Goal: Information Seeking & Learning: Understand process/instructions

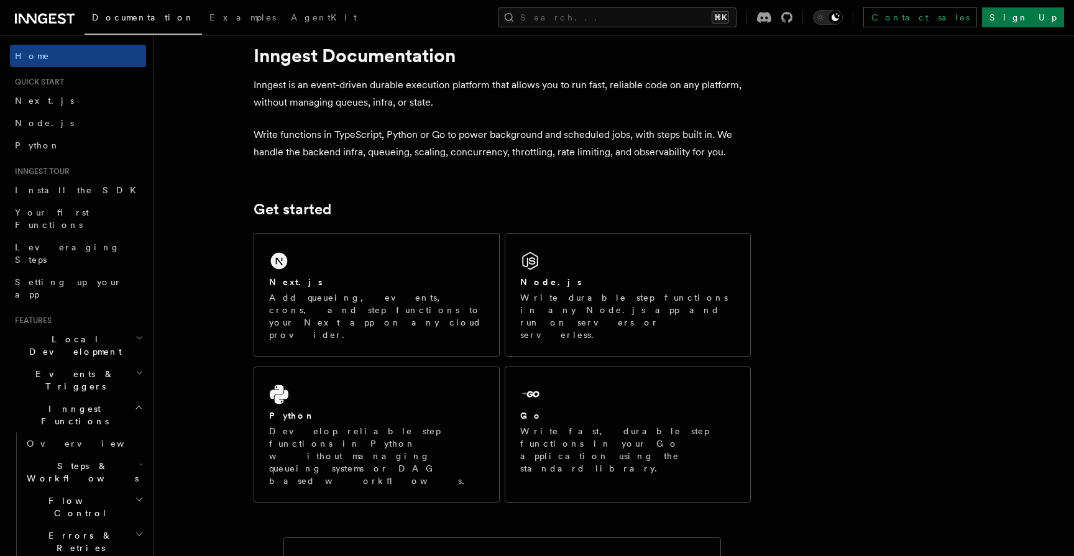
click at [576, 282] on div "Node.js" at bounding box center [627, 282] width 215 height 13
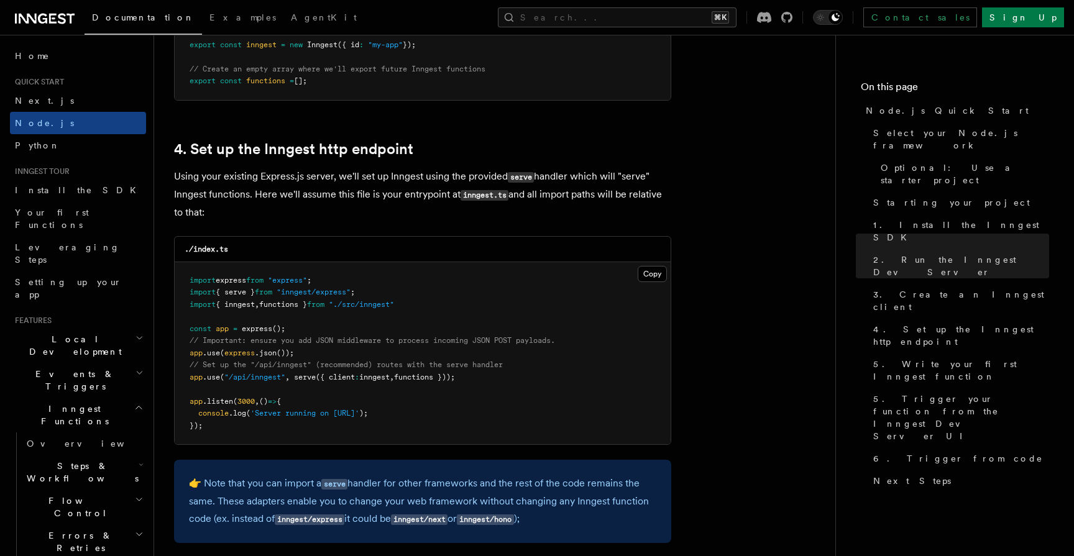
scroll to position [1806, 0]
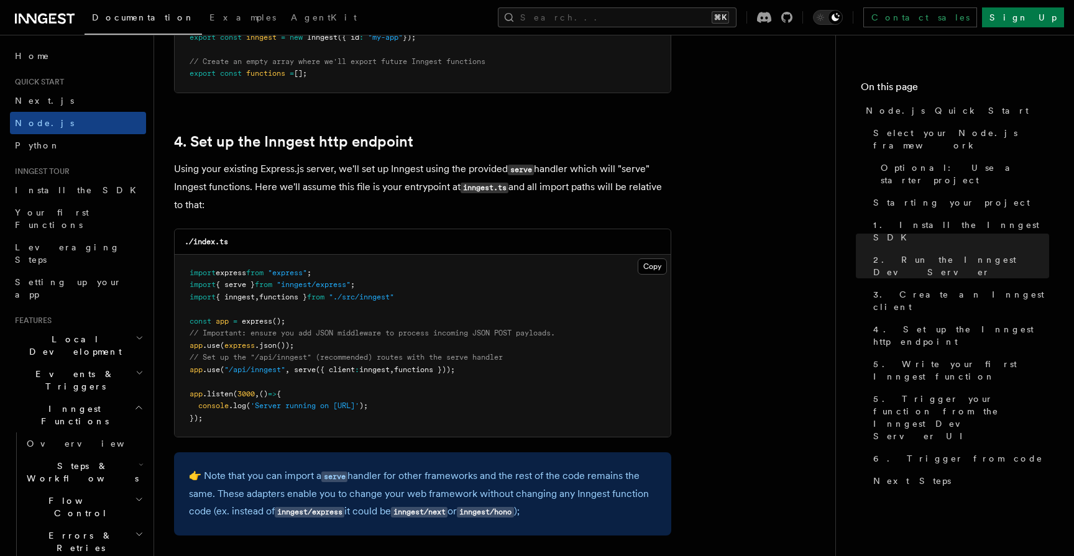
drag, startPoint x: 172, startPoint y: 169, endPoint x: 236, endPoint y: 210, distance: 76.0
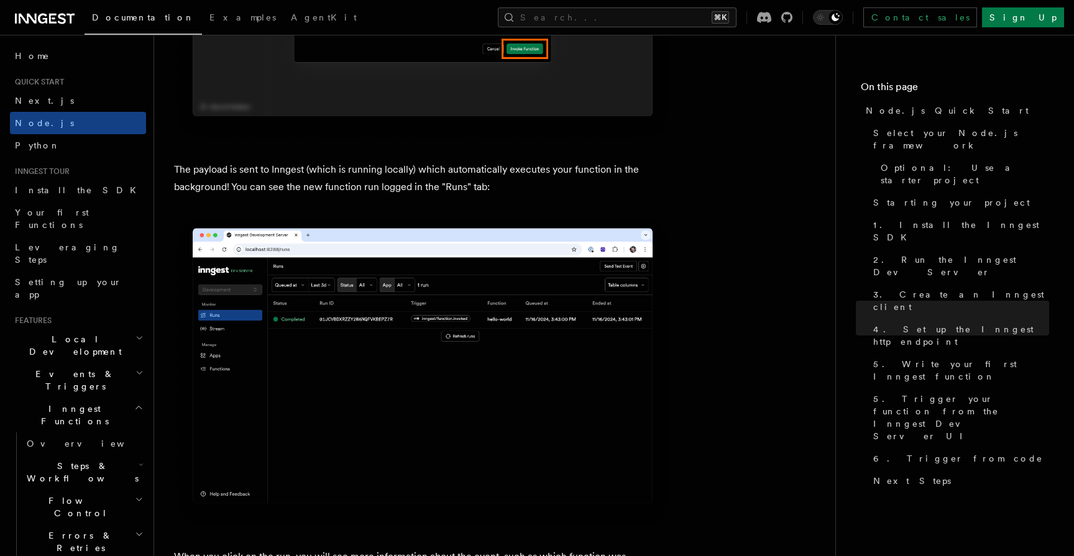
scroll to position [4035, 0]
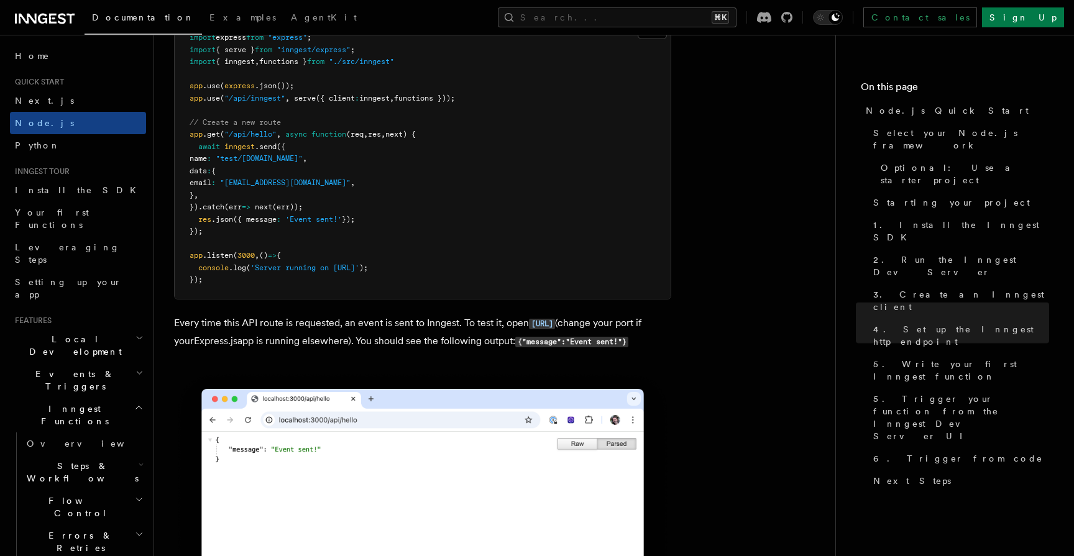
click at [297, 278] on pre "import express from "express" ; import { serve } from "inngest/express" ; impor…" at bounding box center [423, 159] width 496 height 280
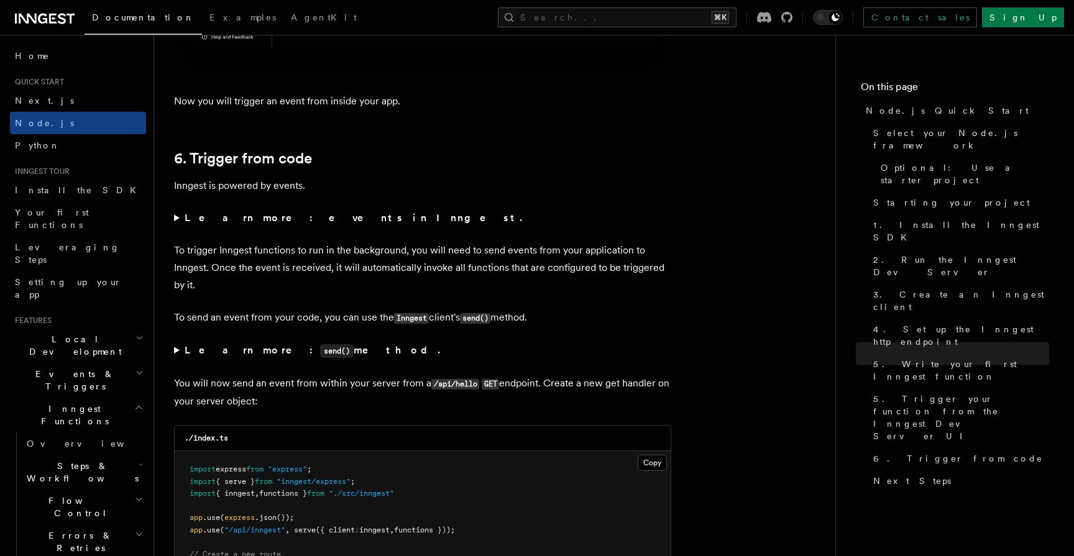
scroll to position [6045, 0]
